Goal: Task Accomplishment & Management: Manage account settings

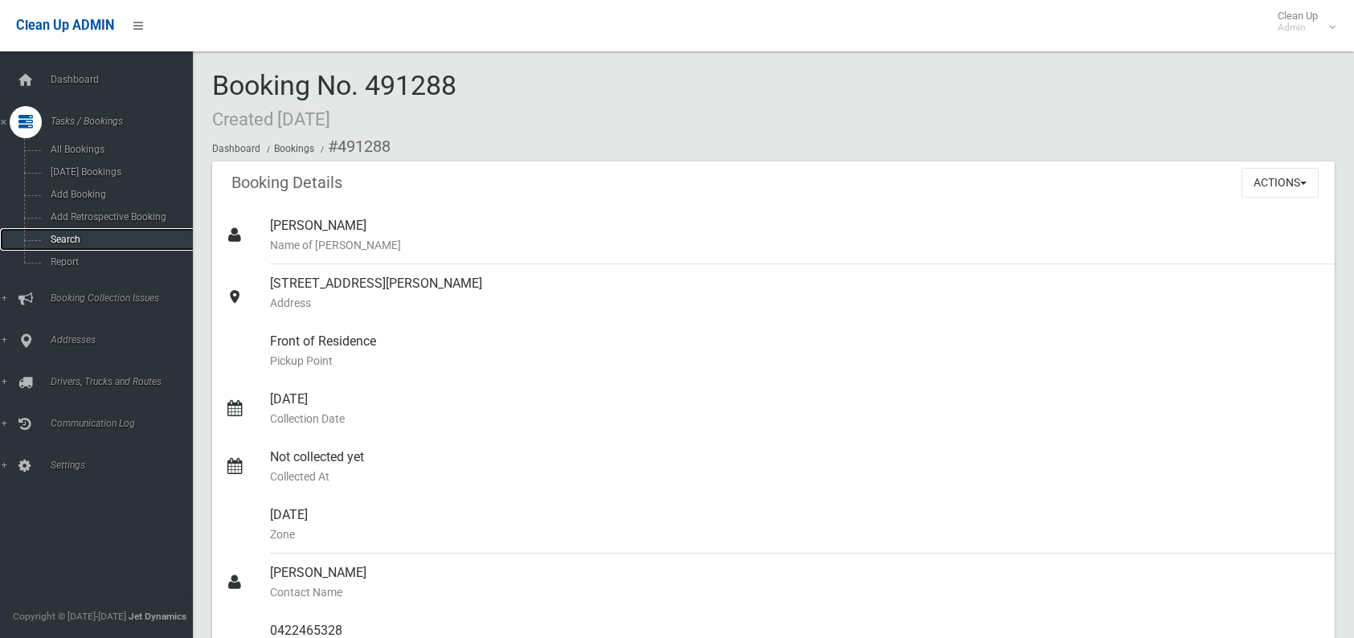
click at [76, 231] on link "Search" at bounding box center [102, 239] width 205 height 23
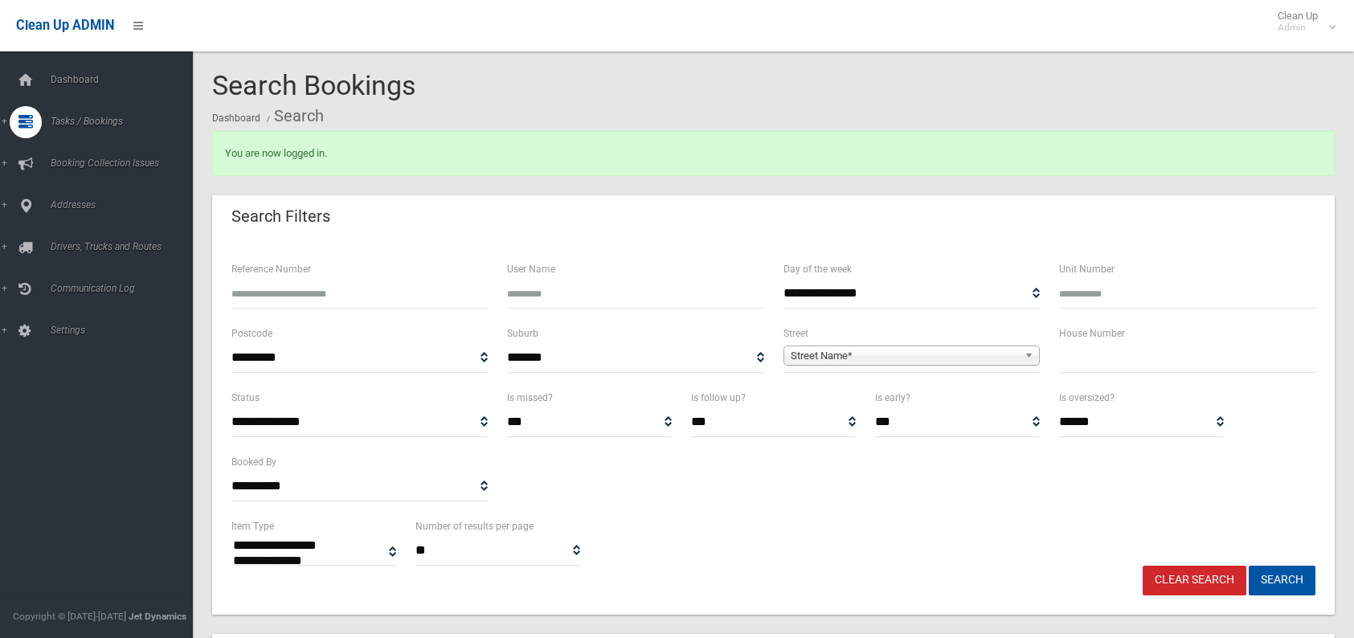
select select
click at [358, 285] on input "Reference Number" at bounding box center [359, 294] width 256 height 30
type input "******"
click at [1249, 566] on button "Search" at bounding box center [1282, 581] width 67 height 30
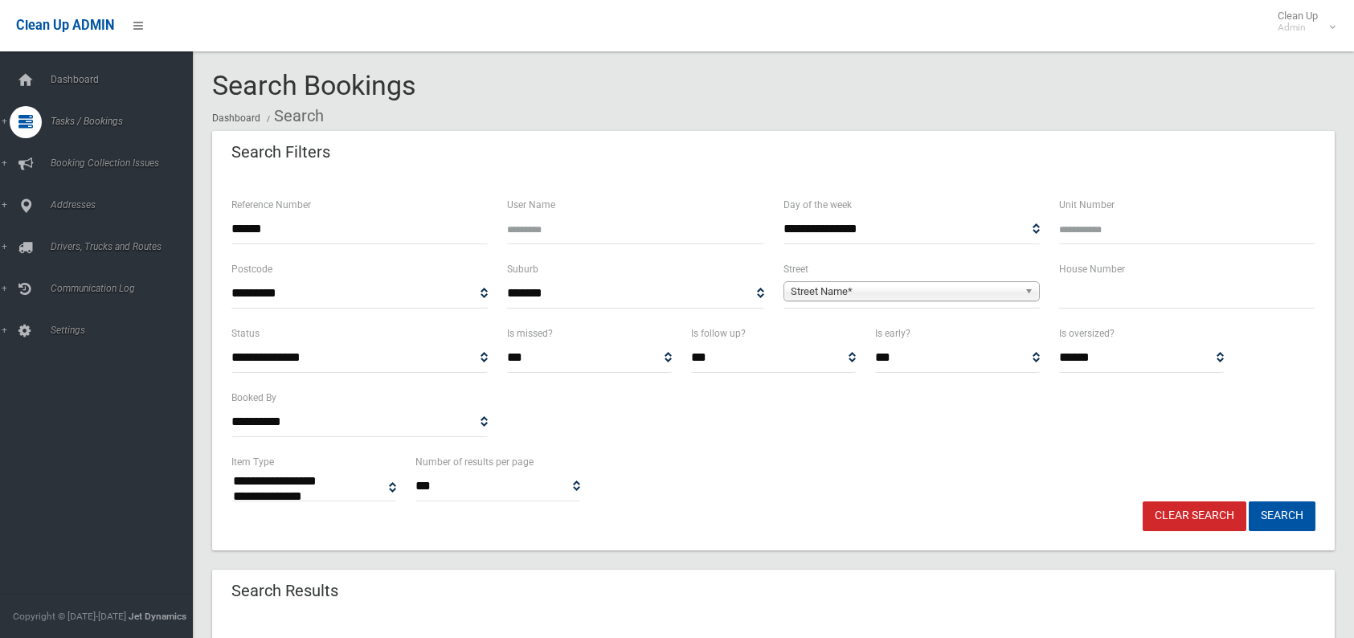
select select
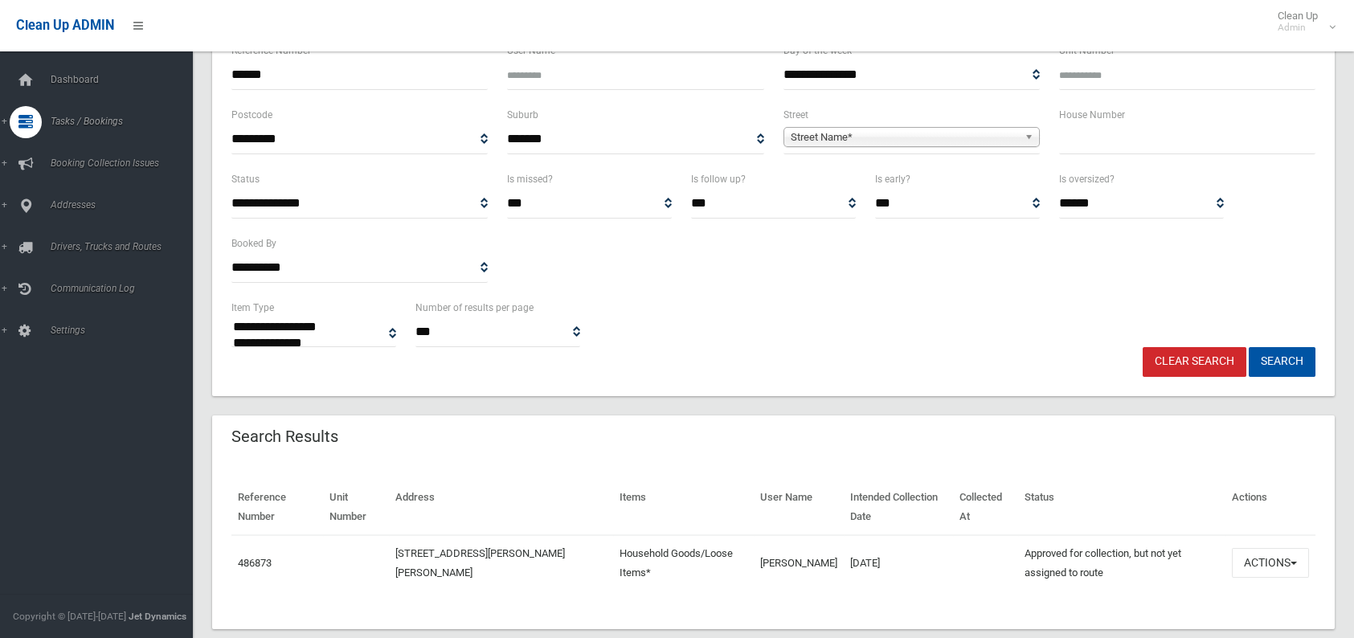
scroll to position [154, 0]
drag, startPoint x: 482, startPoint y: 417, endPoint x: 1229, endPoint y: 560, distance: 760.3
click at [1229, 560] on td "Actions View Booking Edit Booking Clone Booking Add Booking Images Resend Confi…" at bounding box center [1271, 562] width 90 height 55
click at [1280, 574] on button "Actions" at bounding box center [1270, 563] width 77 height 30
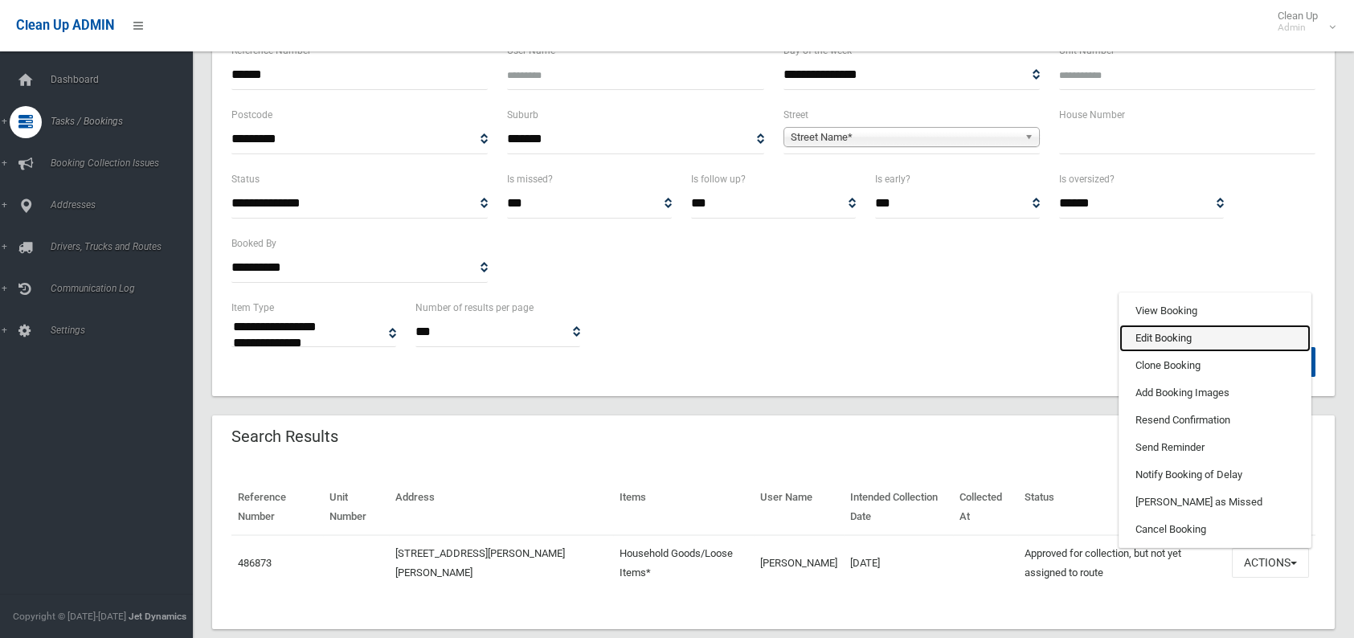
click at [1186, 341] on link "Edit Booking" at bounding box center [1215, 338] width 191 height 27
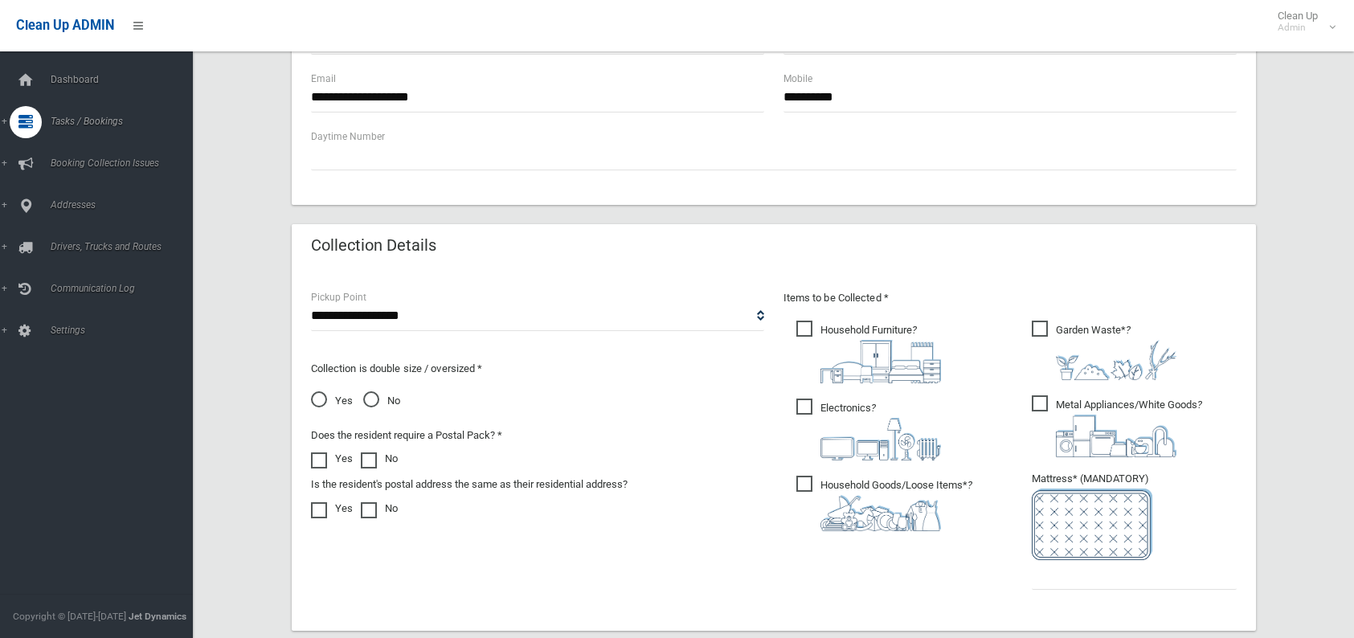
scroll to position [804, 0]
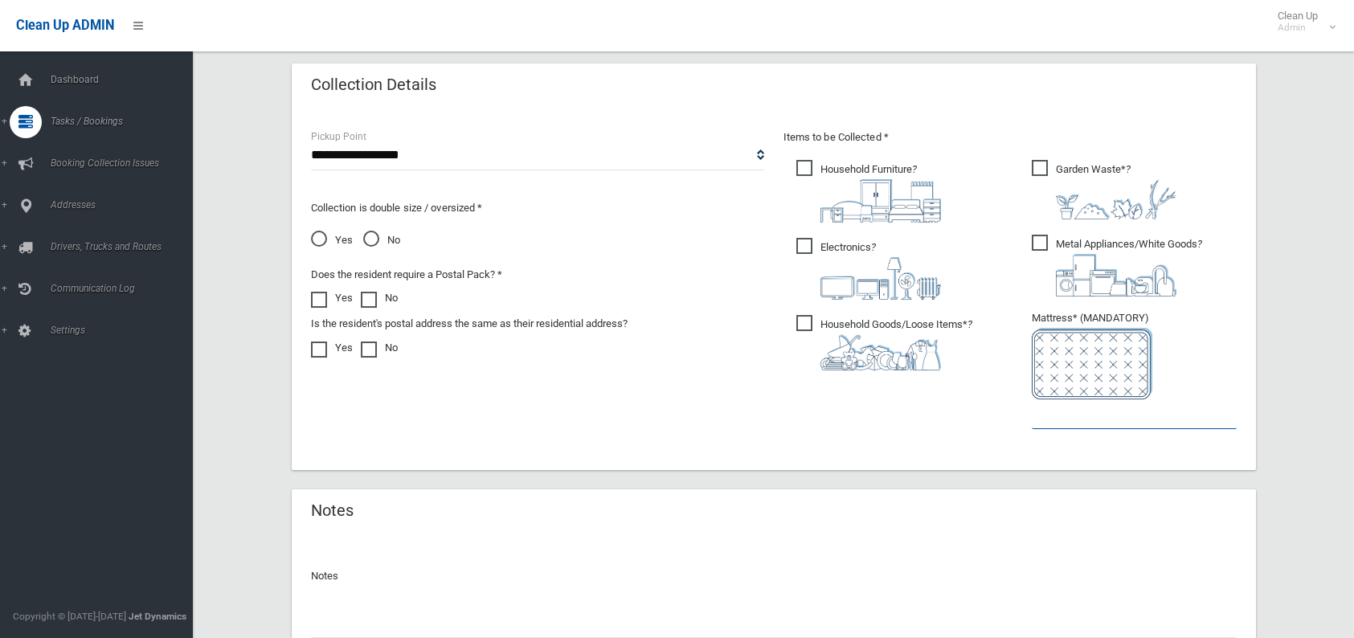
click at [1106, 419] on input "text" at bounding box center [1134, 414] width 205 height 30
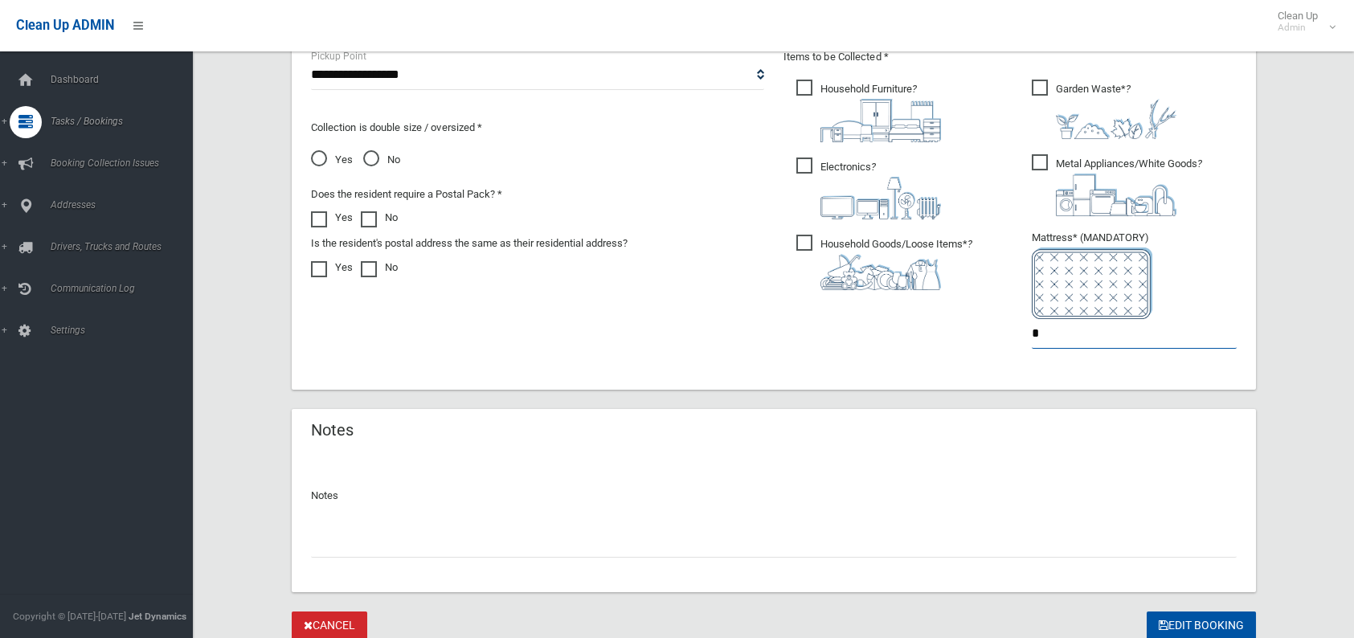
type input "*"
click at [780, 531] on input "text" at bounding box center [774, 543] width 926 height 30
click at [349, 545] on input "**********" at bounding box center [774, 543] width 926 height 30
click at [420, 548] on input "**********" at bounding box center [774, 543] width 926 height 30
type input "**********"
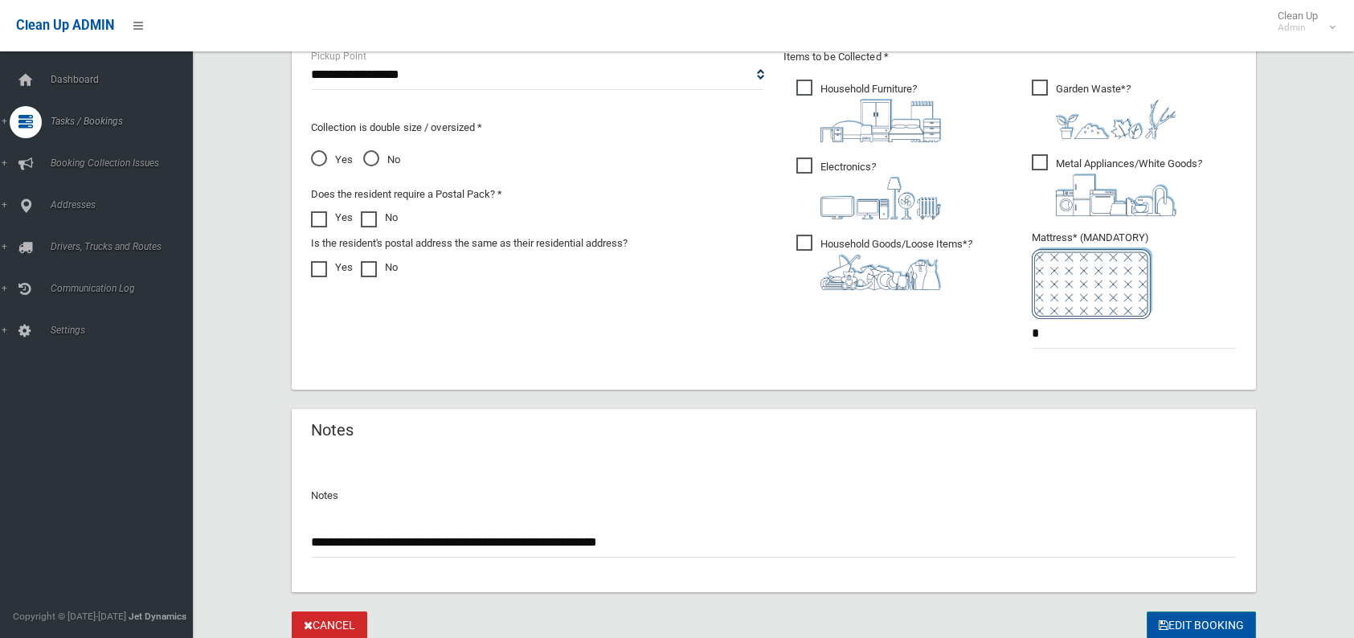
click at [1202, 618] on button "Edit Booking" at bounding box center [1201, 627] width 109 height 30
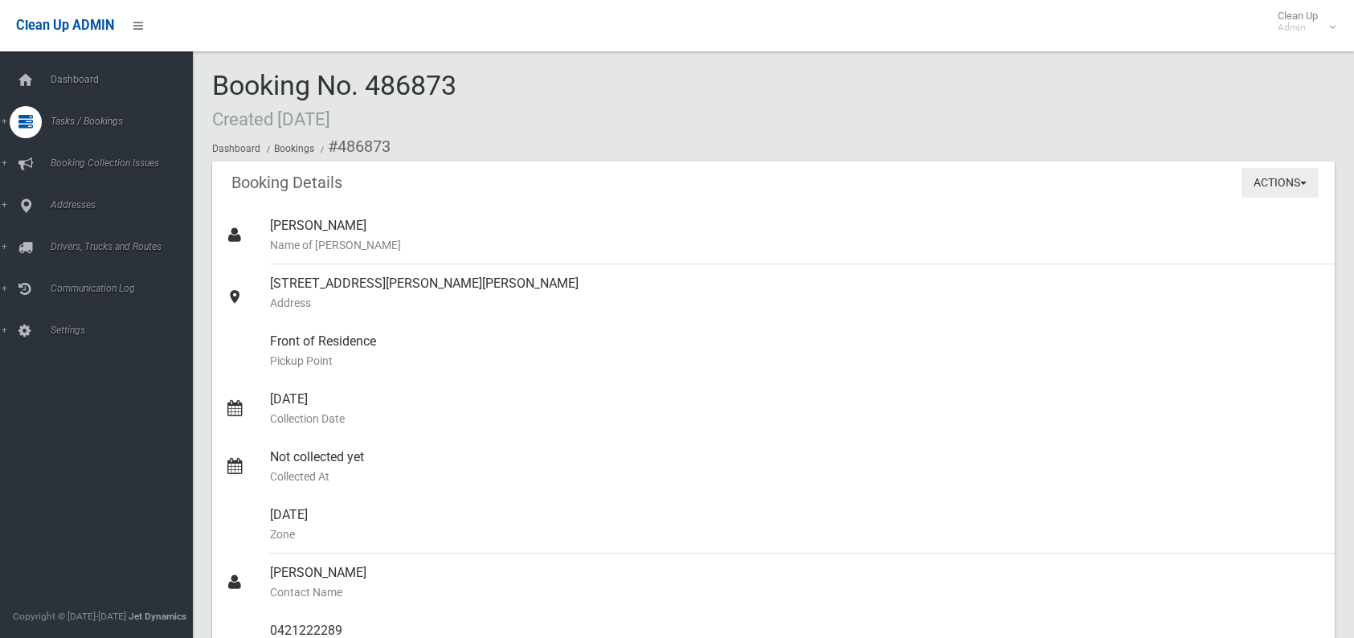
click at [1267, 190] on button "Actions" at bounding box center [1280, 183] width 77 height 30
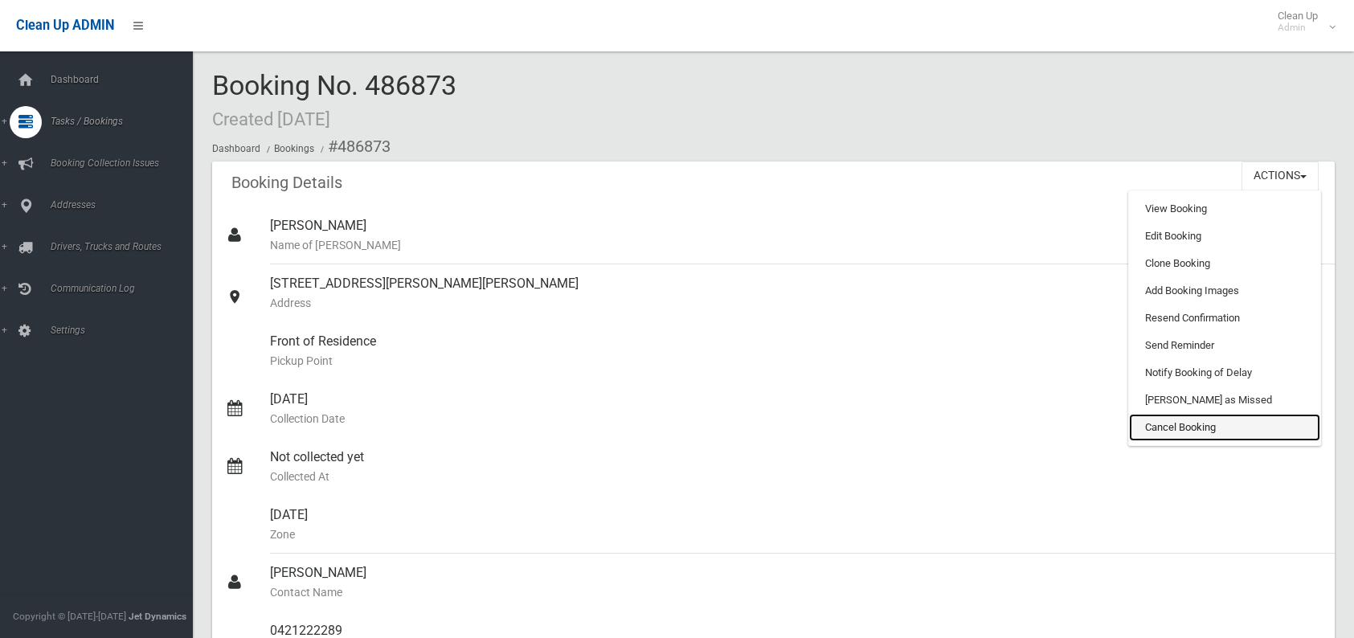
click at [1157, 427] on link "Cancel Booking" at bounding box center [1224, 427] width 191 height 27
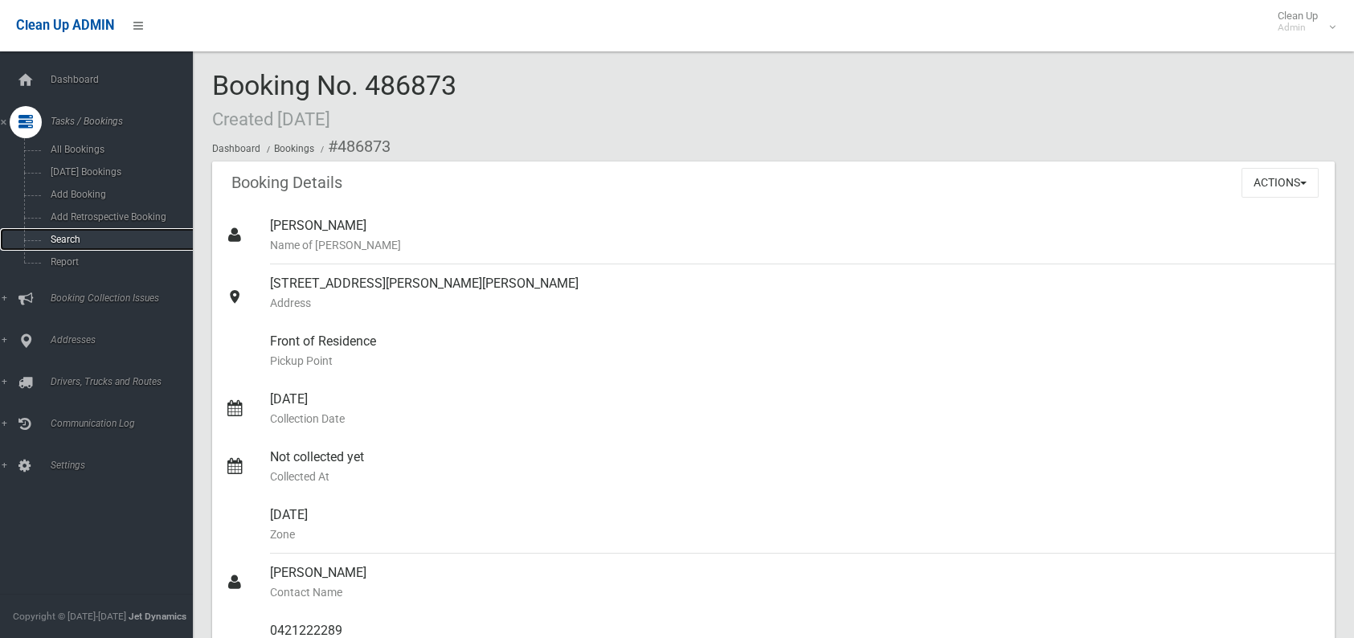
click at [84, 246] on link "Search" at bounding box center [102, 239] width 205 height 23
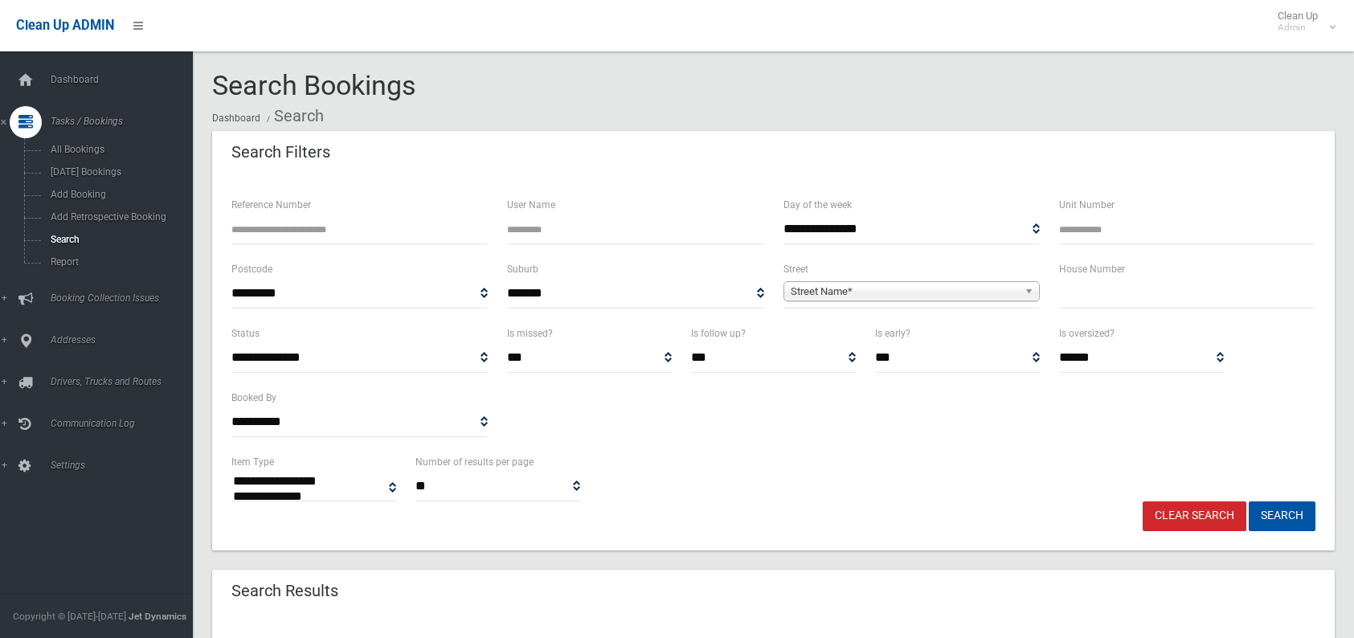
select select
click at [1081, 299] on input "text" at bounding box center [1187, 294] width 256 height 30
type input "****"
click at [903, 295] on span "Street Name*" at bounding box center [904, 291] width 227 height 19
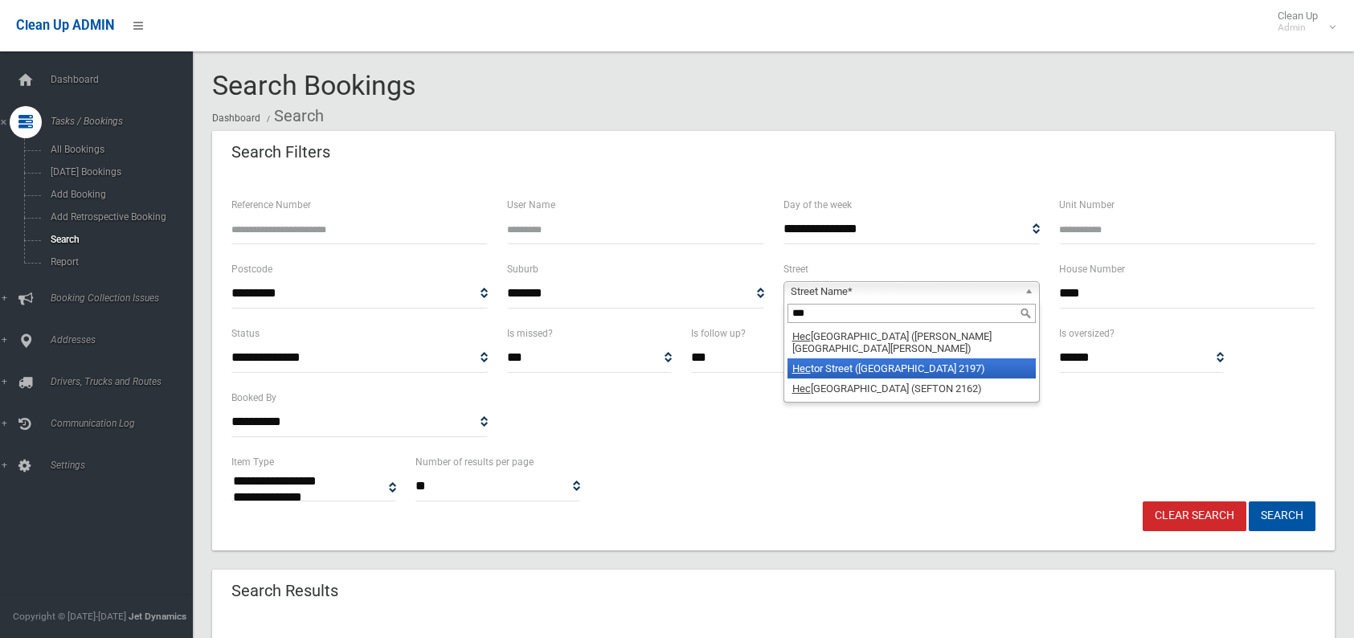
type input "***"
click at [846, 358] on li "Hec tor Street (BASS HILL 2197)" at bounding box center [912, 368] width 248 height 20
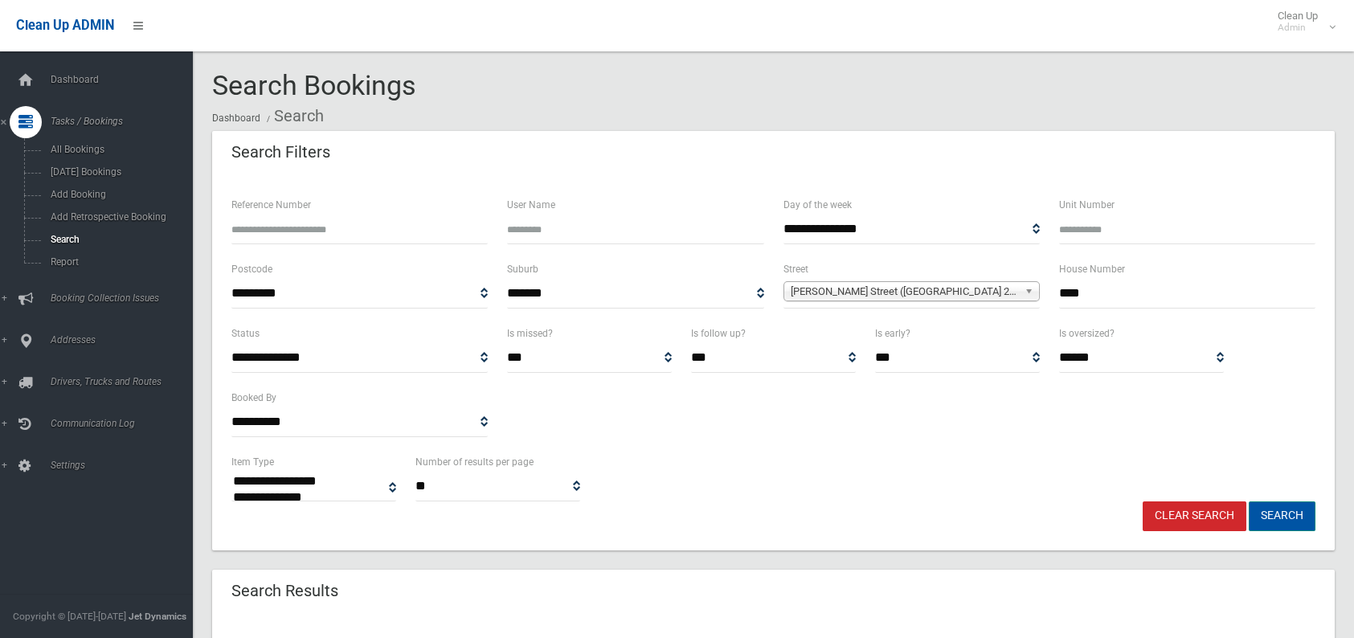
click at [1260, 508] on button "Search" at bounding box center [1282, 517] width 67 height 30
select select
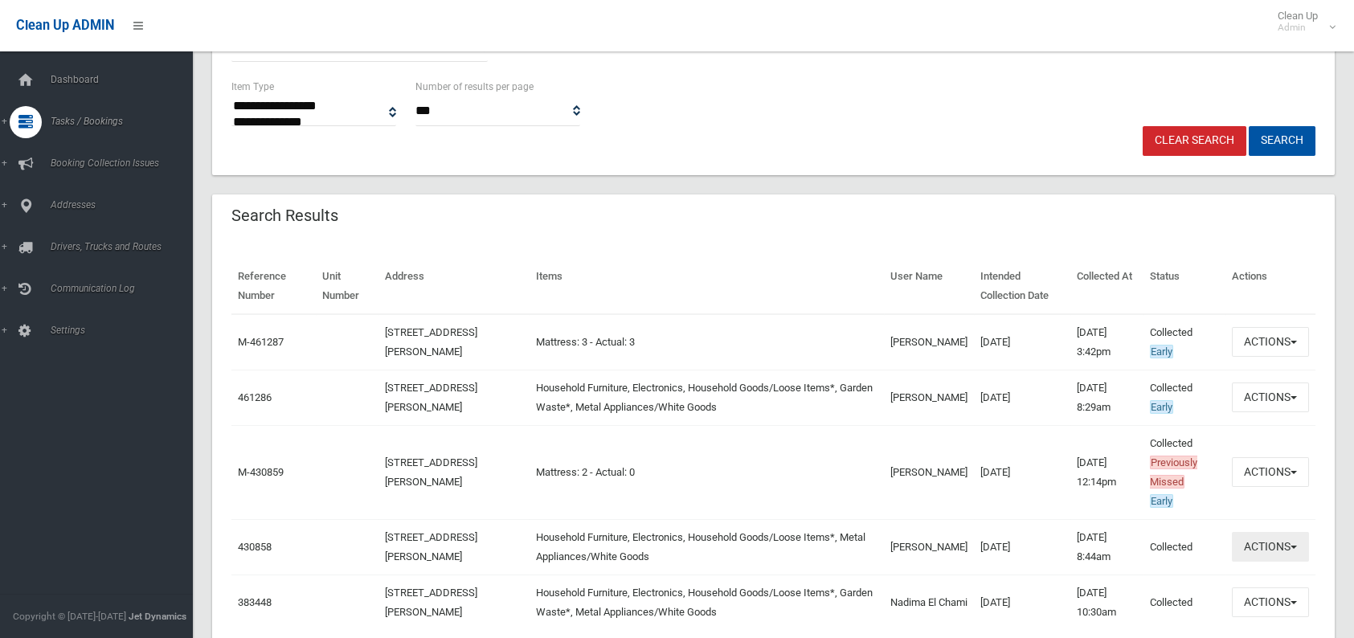
scroll to position [402, 0]
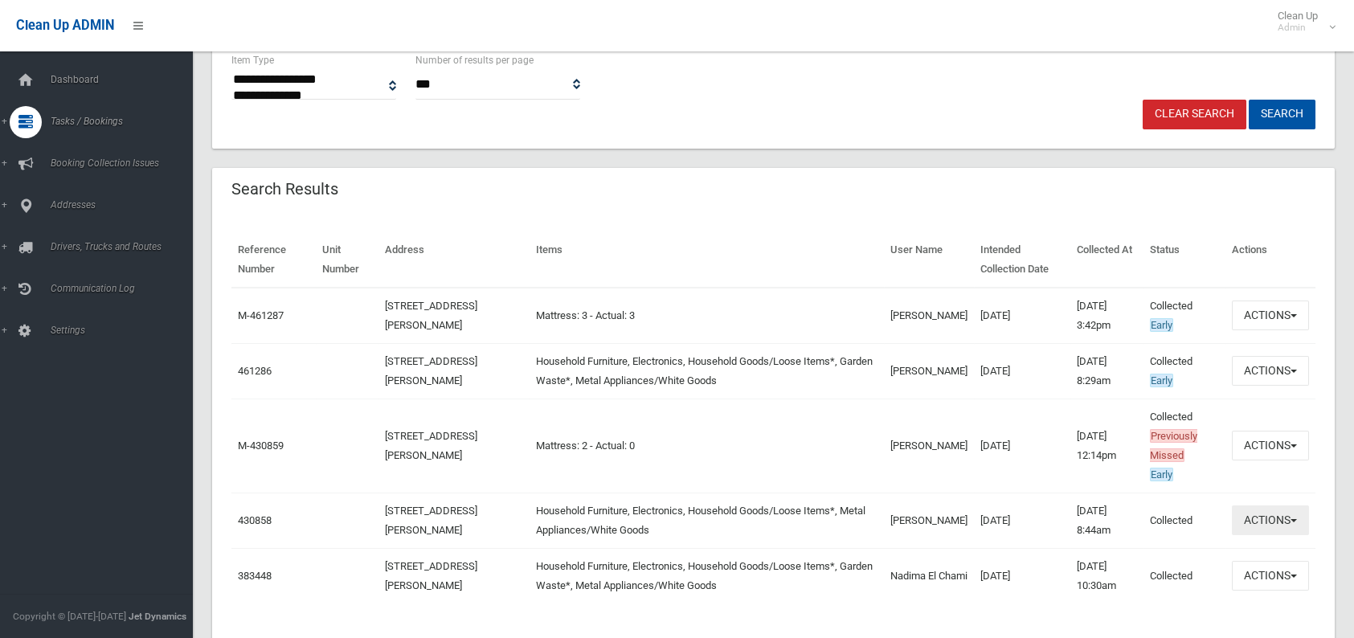
click at [1250, 510] on button "Actions" at bounding box center [1270, 521] width 77 height 30
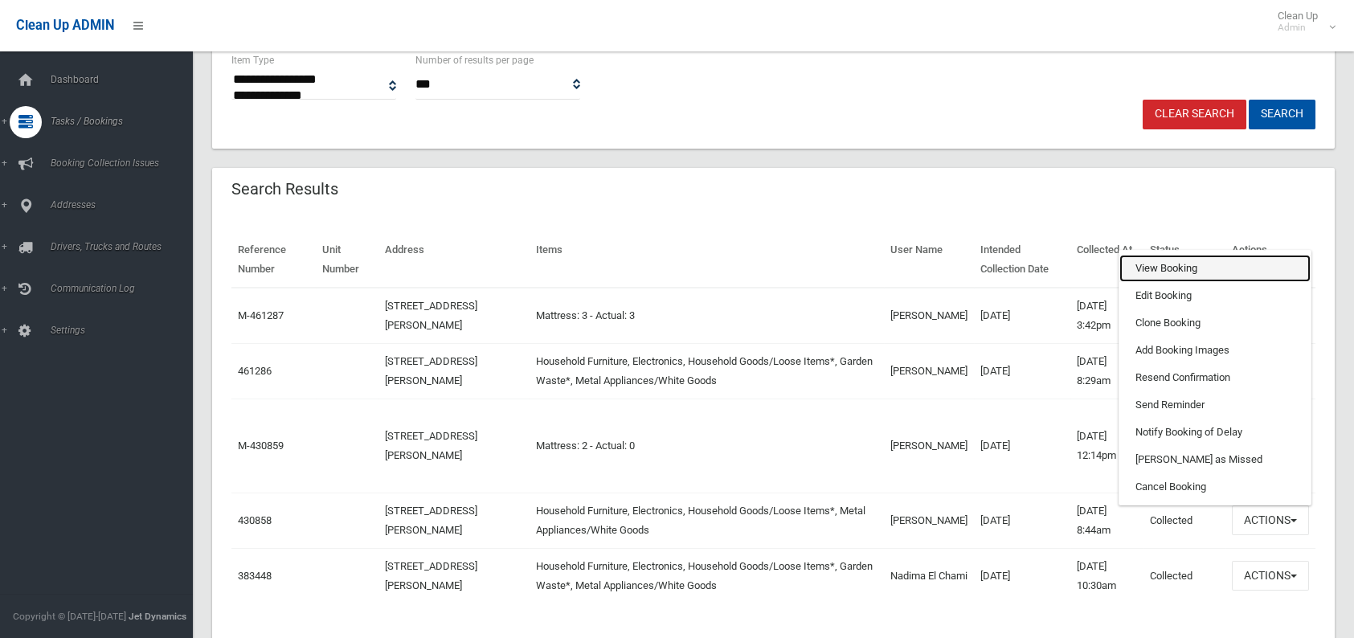
click at [1156, 270] on link "View Booking" at bounding box center [1215, 268] width 191 height 27
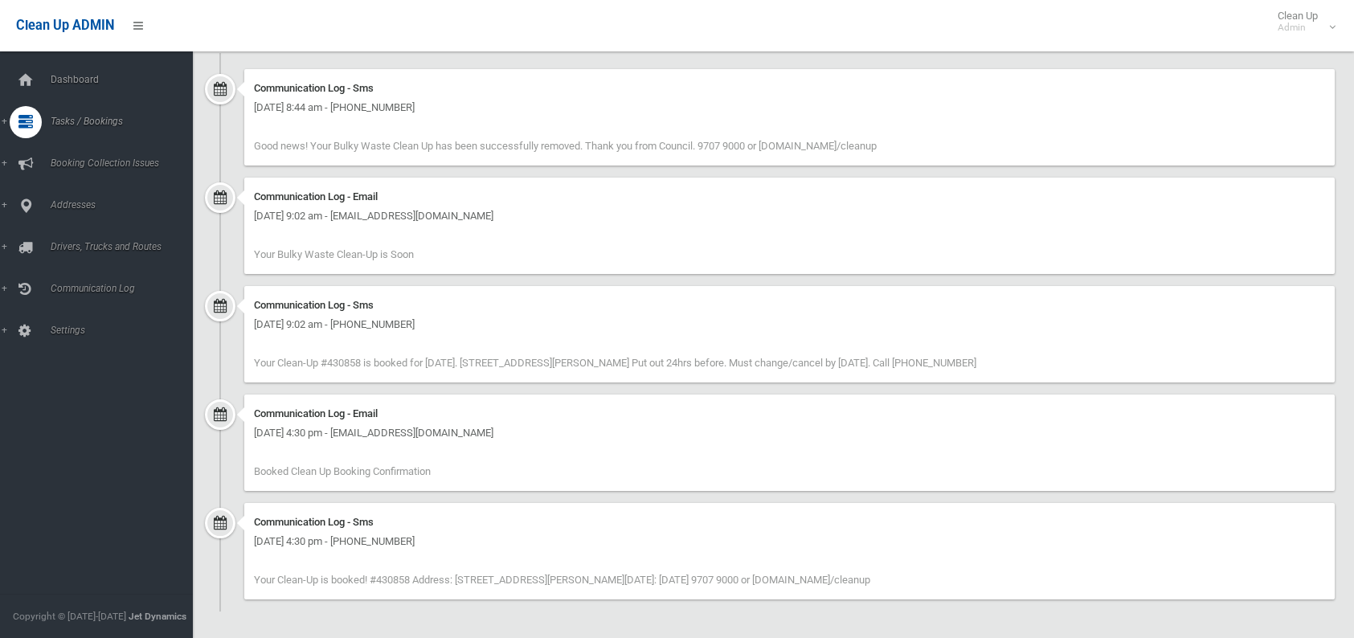
scroll to position [1368, 0]
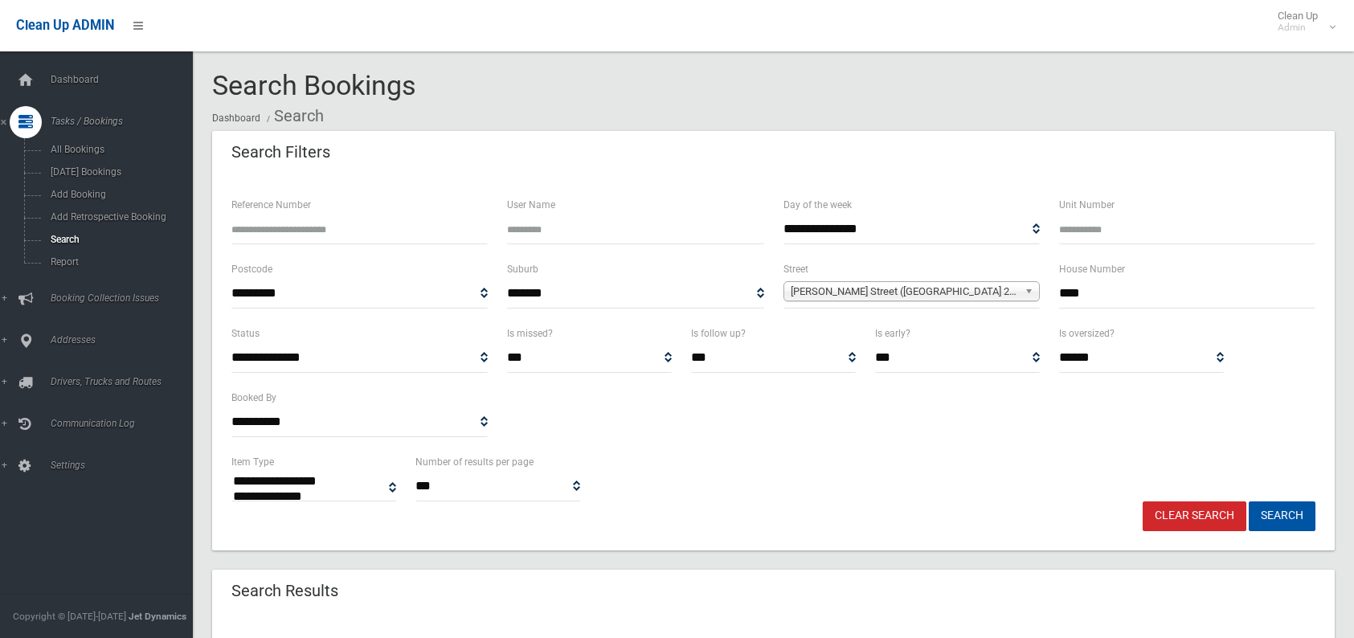
select select
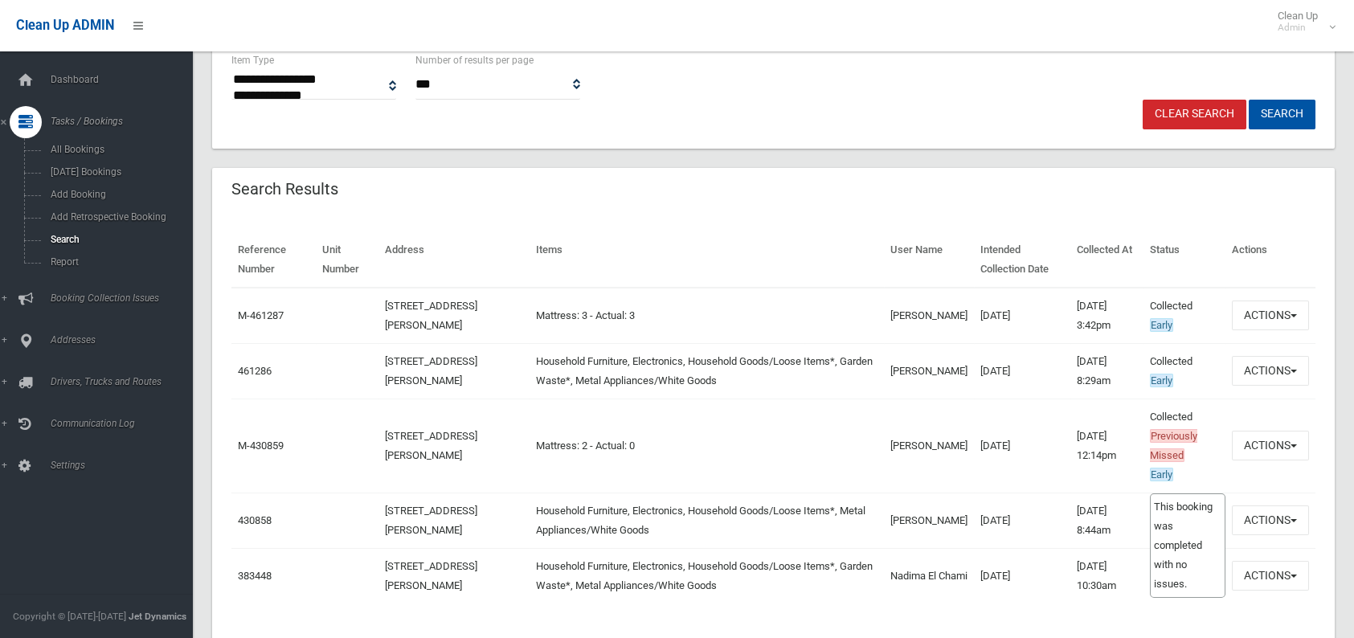
scroll to position [402, 0]
click at [1249, 369] on button "Actions" at bounding box center [1270, 371] width 77 height 30
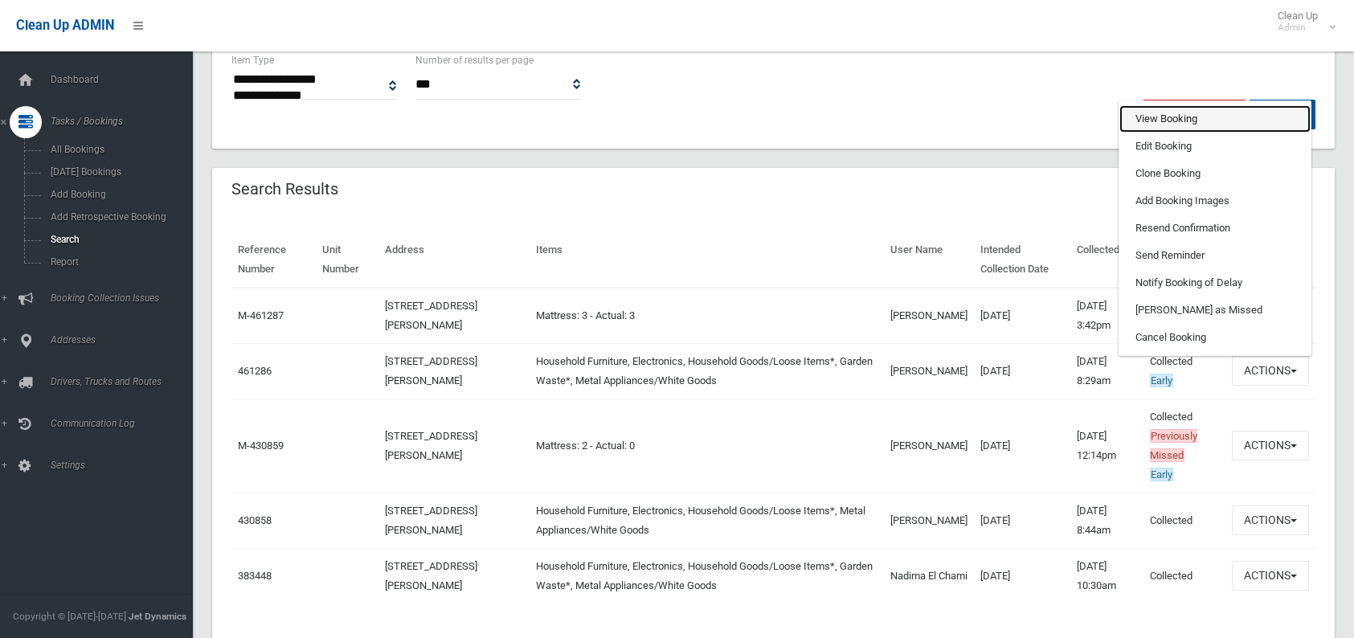
click at [1169, 107] on link "View Booking" at bounding box center [1215, 118] width 191 height 27
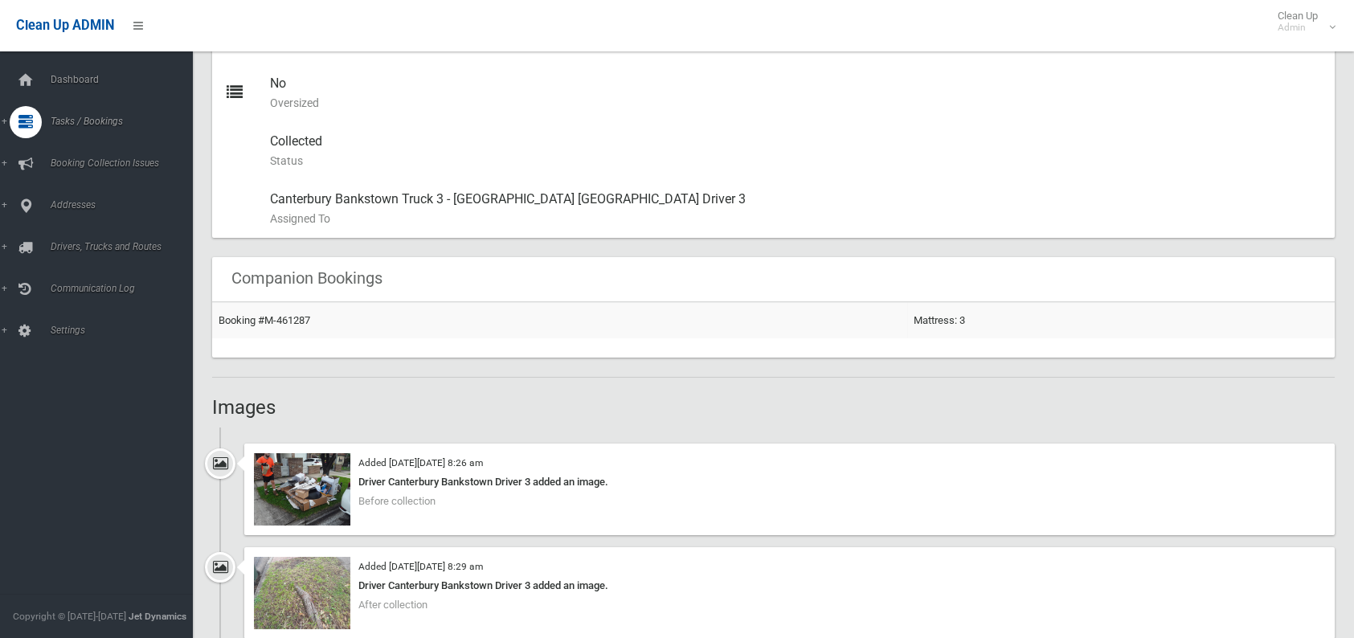
scroll to position [884, 0]
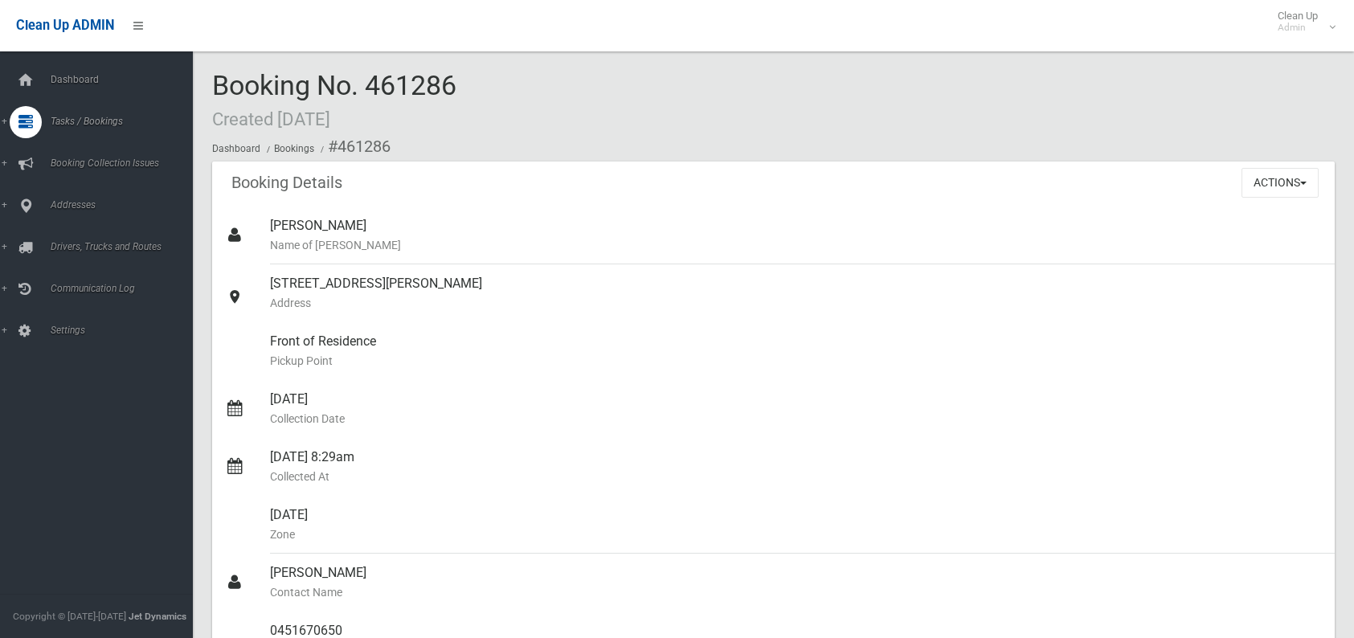
scroll to position [884, 0]
